Goal: Information Seeking & Learning: Learn about a topic

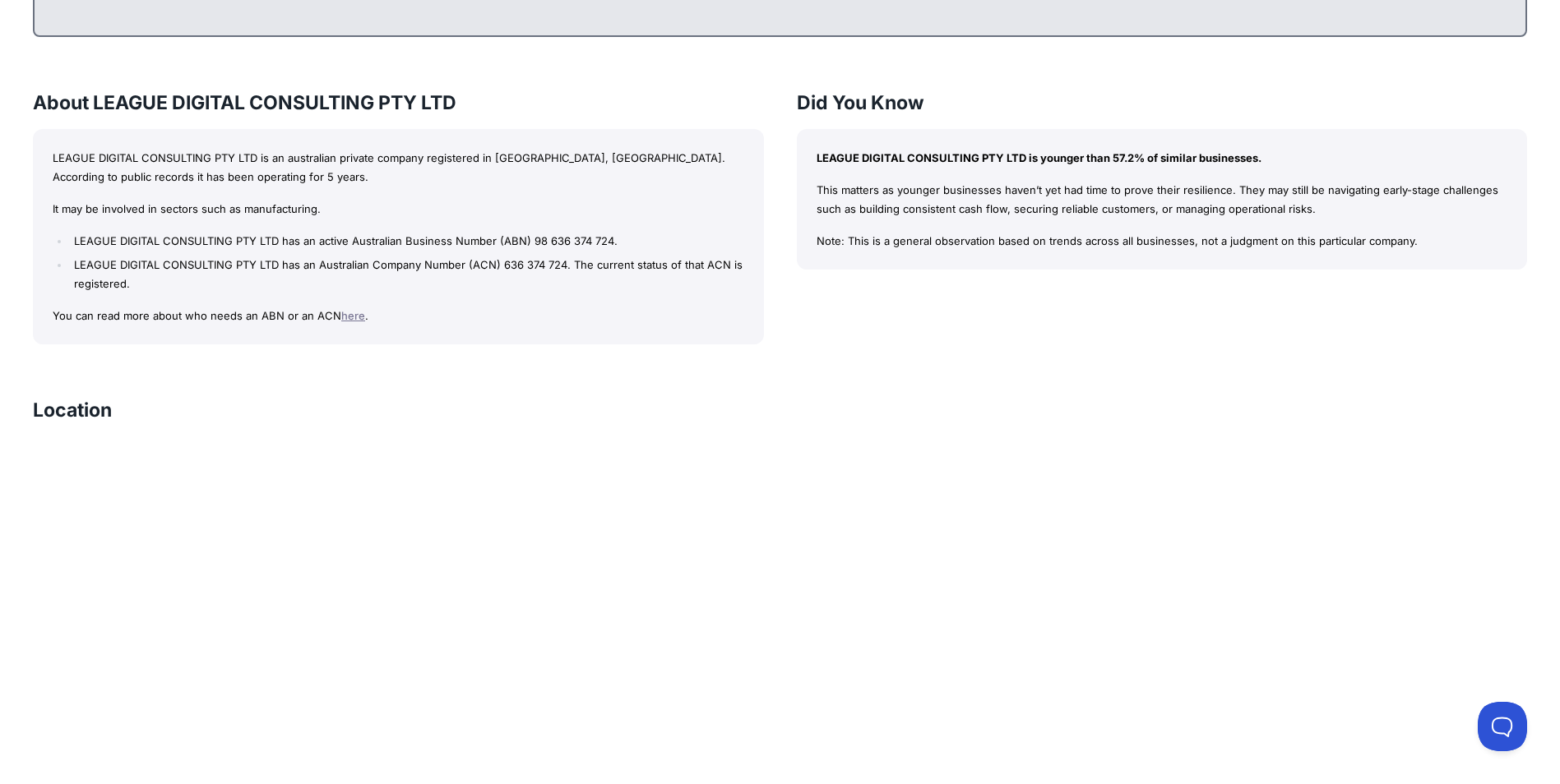
scroll to position [411, 0]
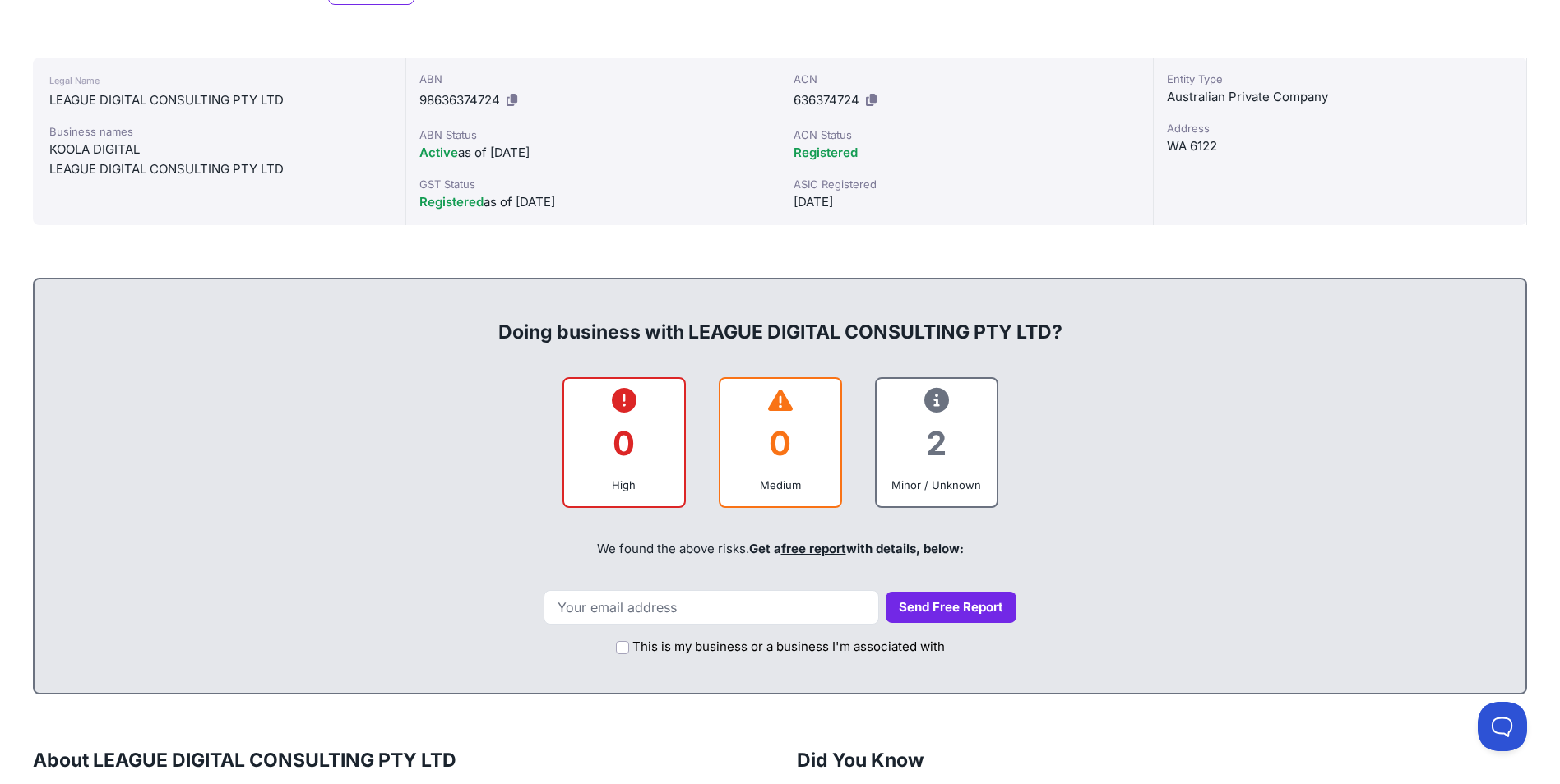
drag, startPoint x: 601, startPoint y: 323, endPoint x: 1107, endPoint y: 320, distance: 506.0
click at [1107, 320] on div "Doing business with LEAGUE DIGITAL CONSULTING PTY LTD?" at bounding box center [780, 319] width 1457 height 52
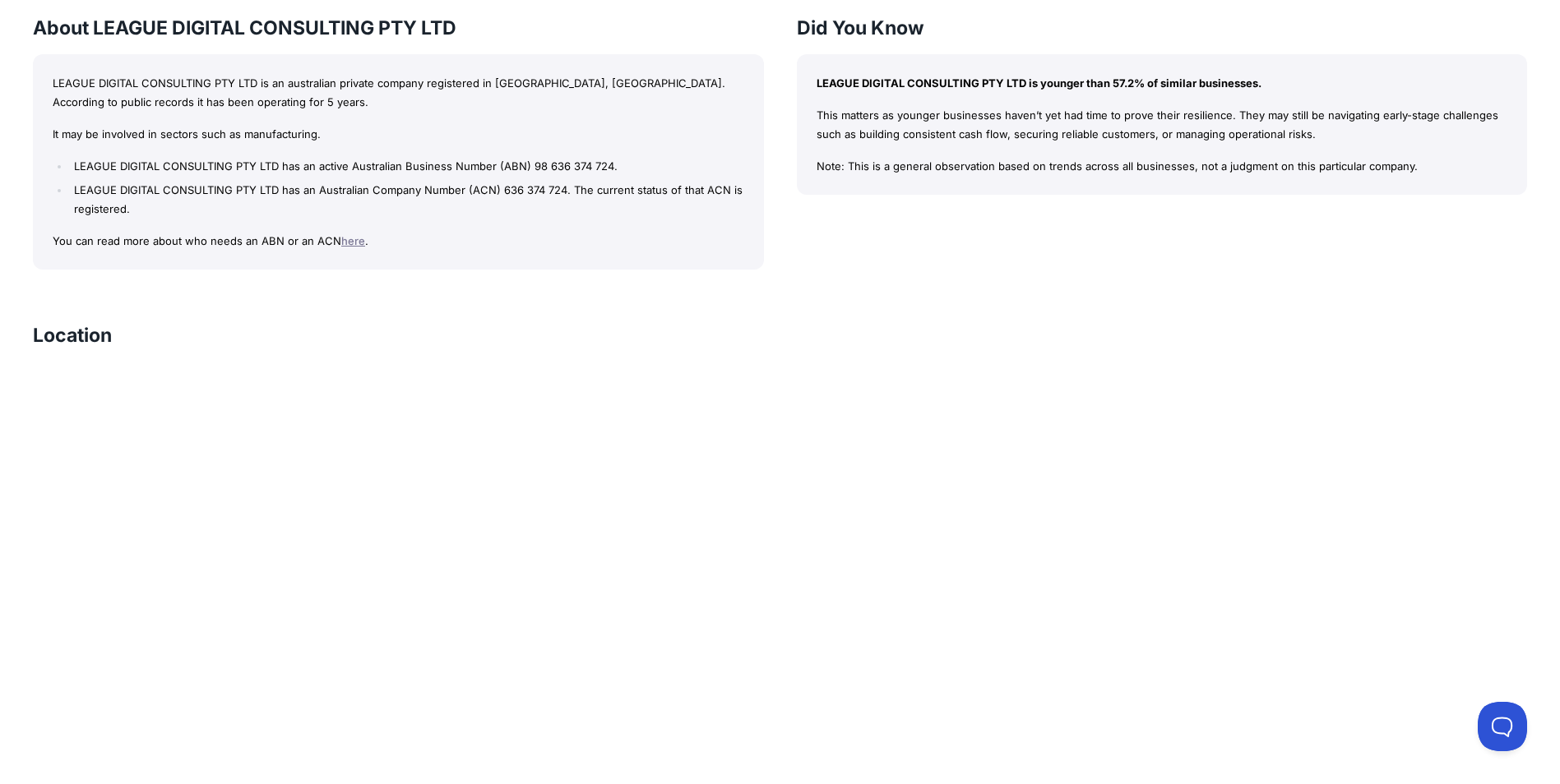
scroll to position [1150, 0]
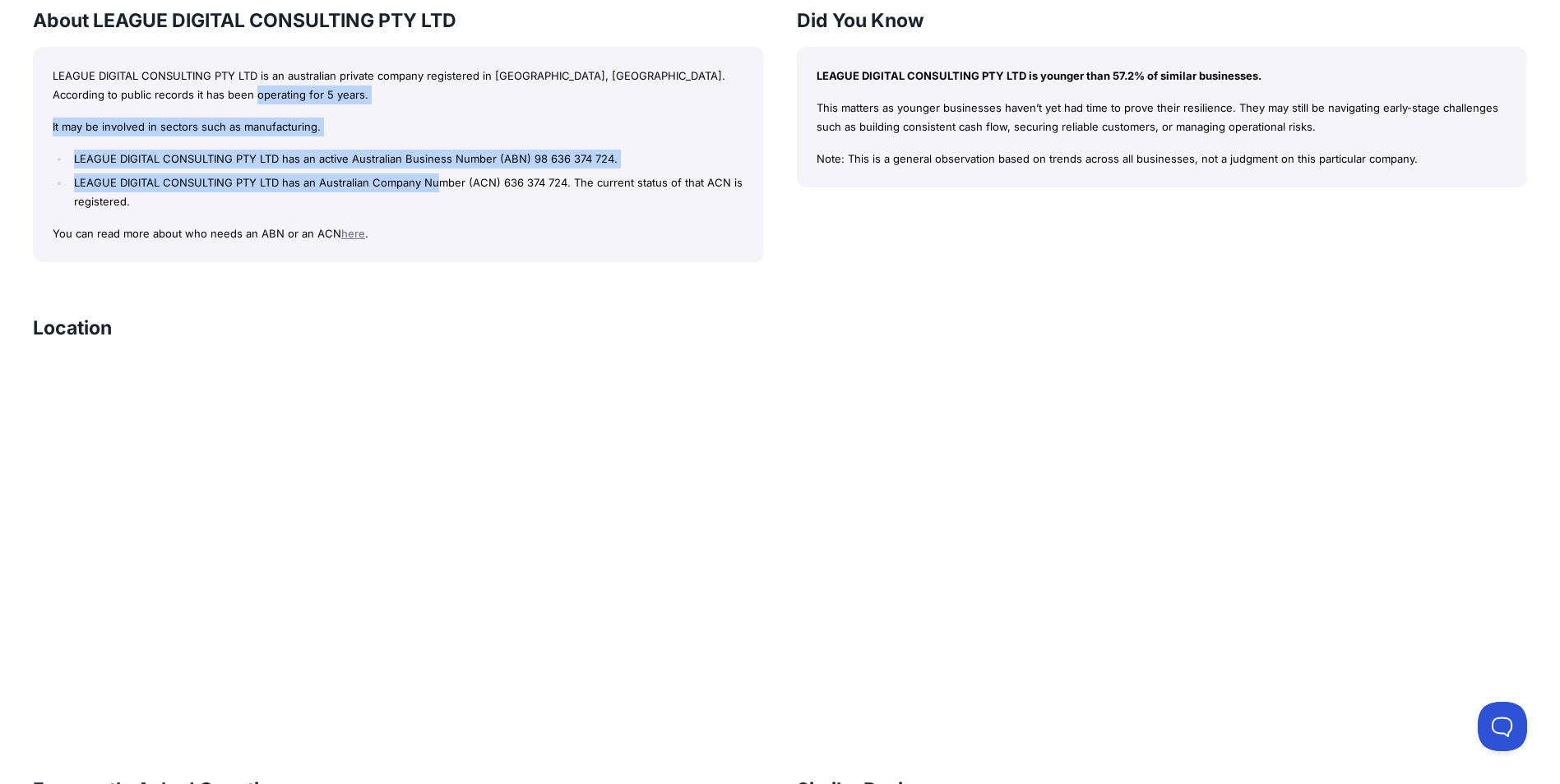
drag, startPoint x: 399, startPoint y: 89, endPoint x: 435, endPoint y: 177, distance: 95.1
click at [435, 177] on div "LEAGUE DIGITAL CONSULTING PTY LTD is an australian private company registered i…" at bounding box center [398, 155] width 731 height 216
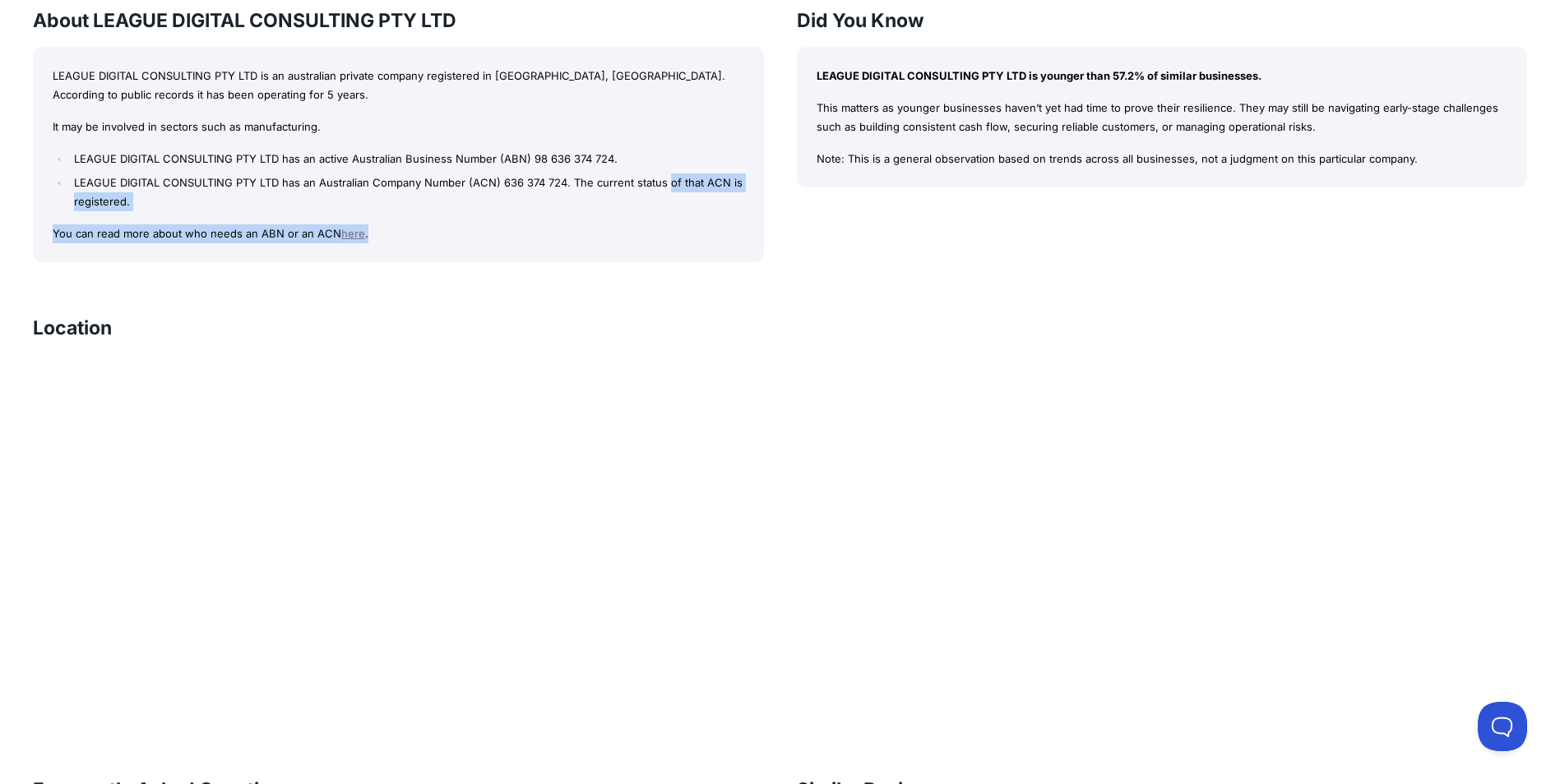
drag, startPoint x: 640, startPoint y: 222, endPoint x: 658, endPoint y: 179, distance: 46.6
click at [664, 178] on div "LEAGUE DIGITAL CONSULTING PTY LTD is an australian private company registered i…" at bounding box center [398, 155] width 731 height 216
drag, startPoint x: 435, startPoint y: 144, endPoint x: 432, endPoint y: 164, distance: 20.2
click at [432, 164] on div "LEAGUE DIGITAL CONSULTING PTY LTD is an australian private company registered i…" at bounding box center [398, 155] width 731 height 216
drag, startPoint x: 364, startPoint y: 213, endPoint x: 469, endPoint y: 254, distance: 112.7
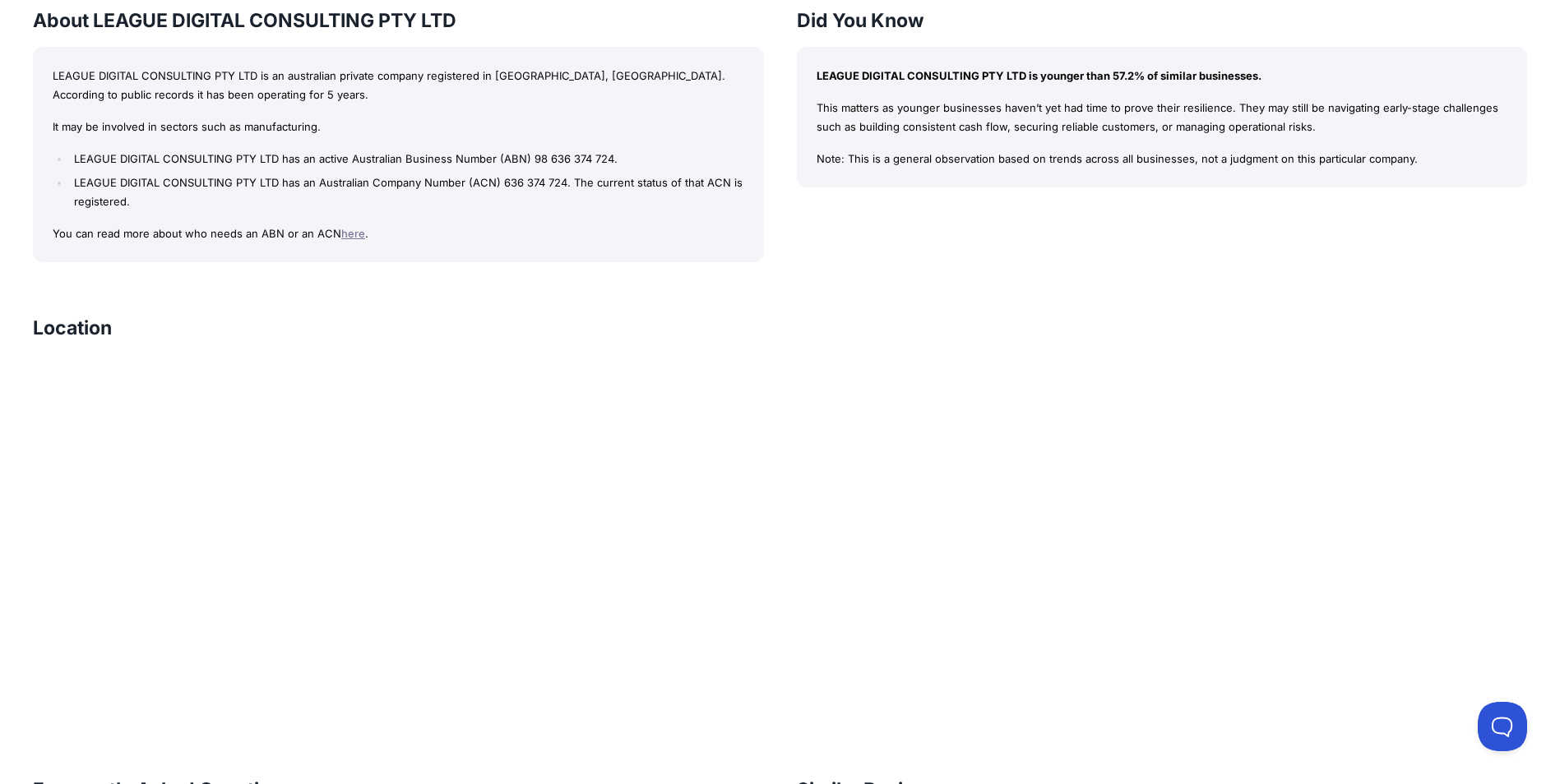
click at [407, 246] on div "LEAGUE DIGITAL CONSULTING PTY LTD is an australian private company registered i…" at bounding box center [398, 155] width 731 height 216
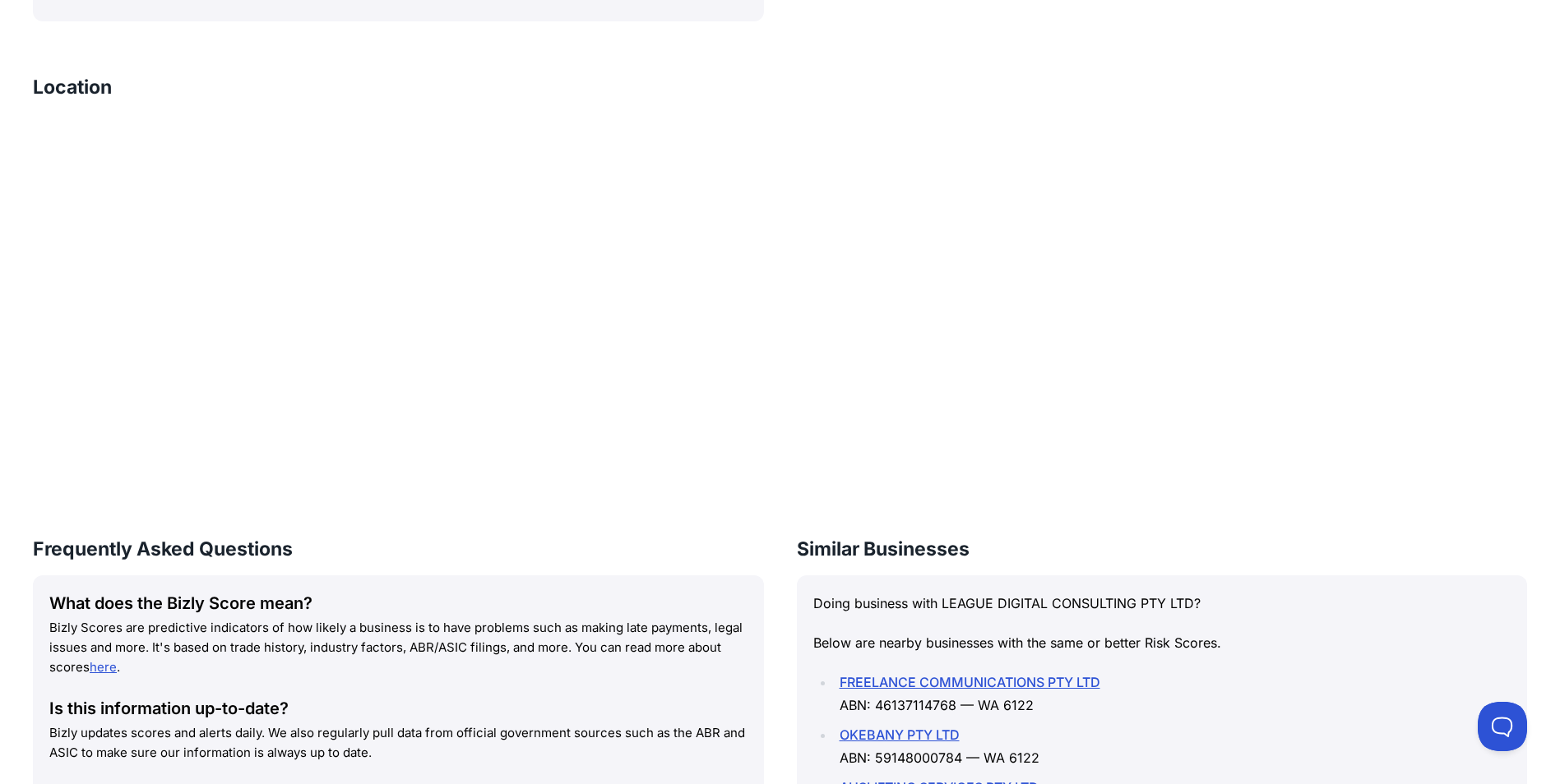
scroll to position [1795, 0]
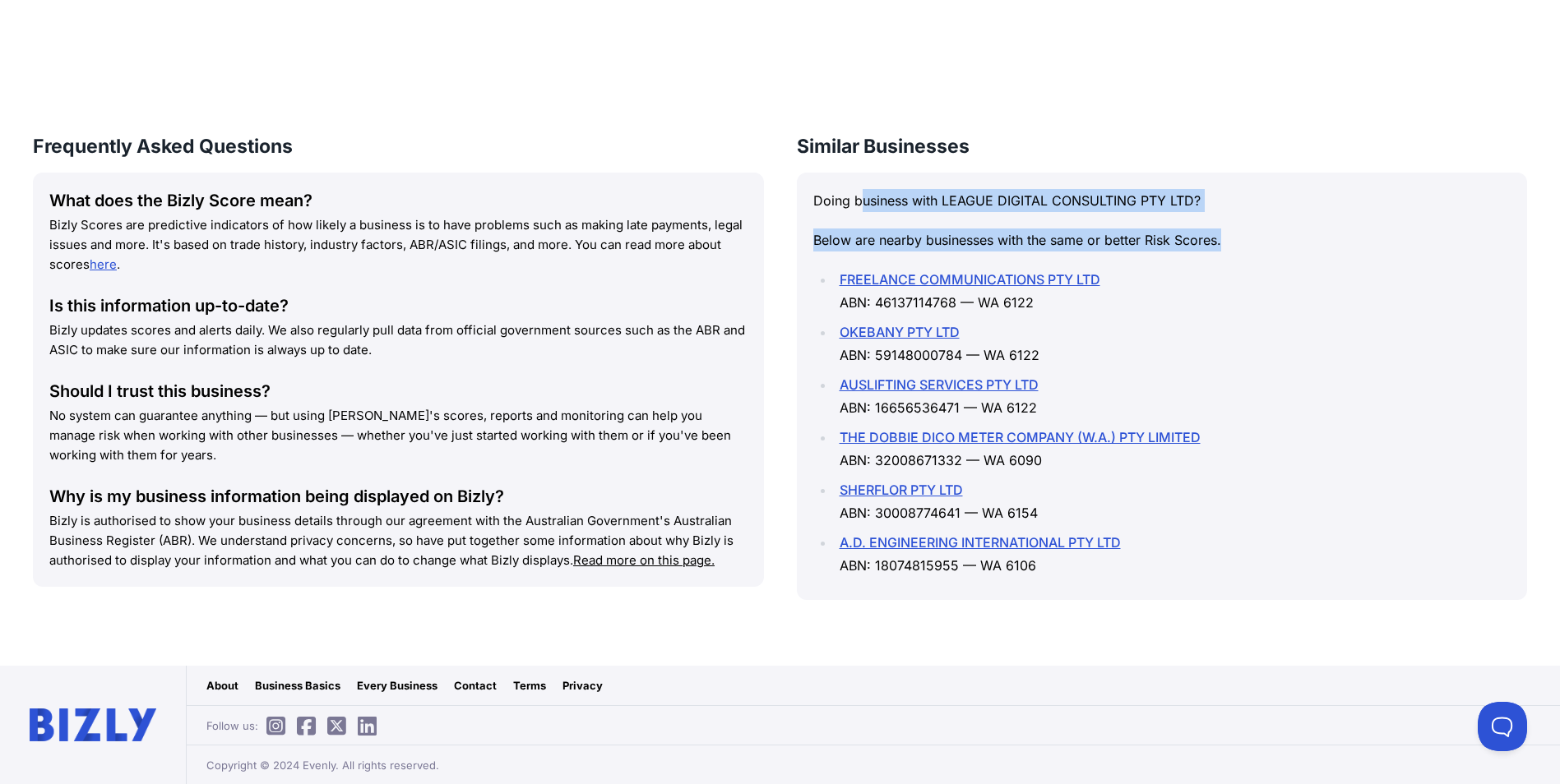
drag, startPoint x: 863, startPoint y: 207, endPoint x: 1291, endPoint y: 233, distance: 428.8
click at [1291, 233] on div "Doing business with LEAGUE DIGITAL CONSULTING PTY LTD? Below are nearby busines…" at bounding box center [1162, 386] width 731 height 428
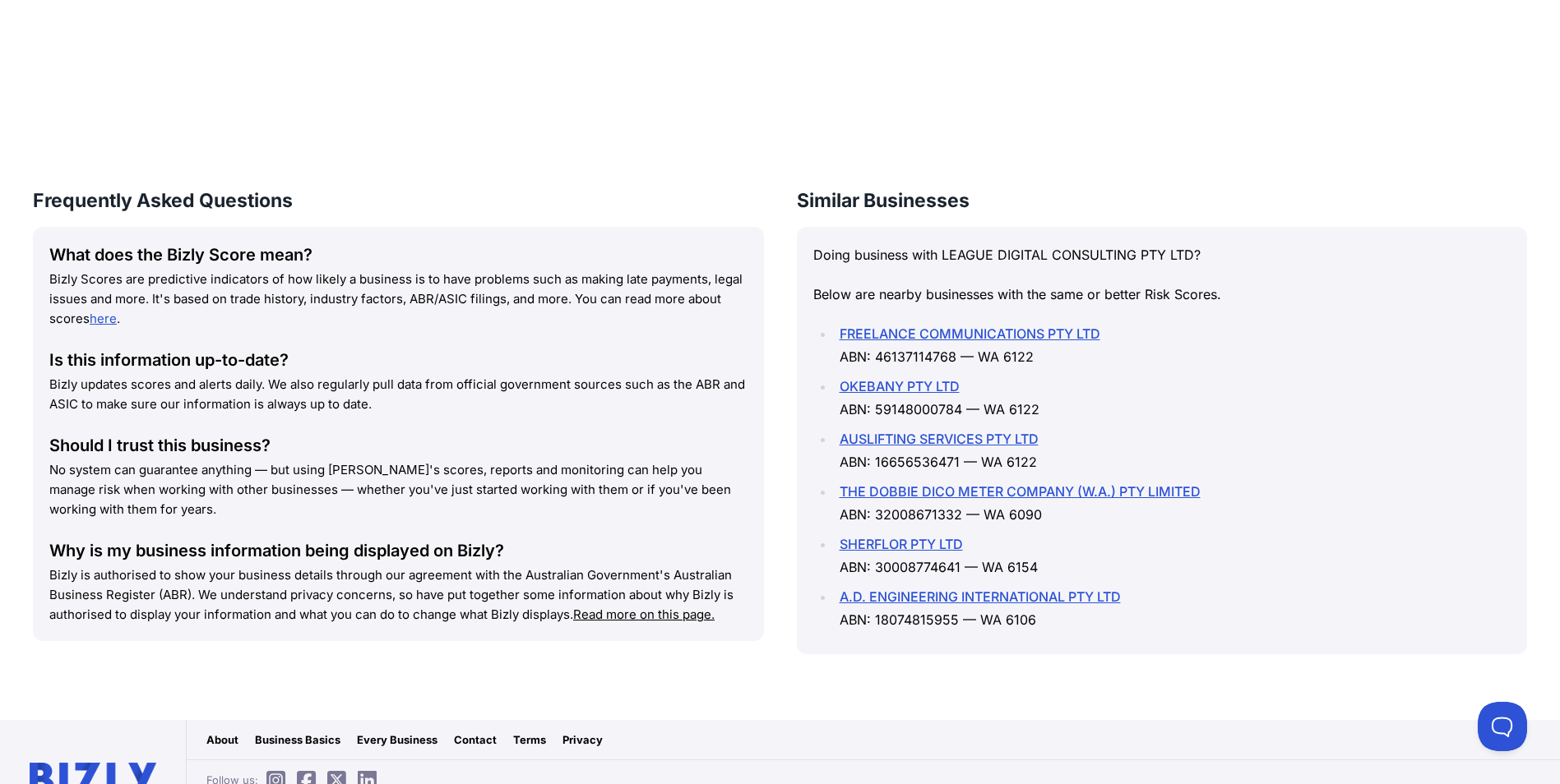
scroll to position [1712, 0]
